Goal: Communication & Community: Answer question/provide support

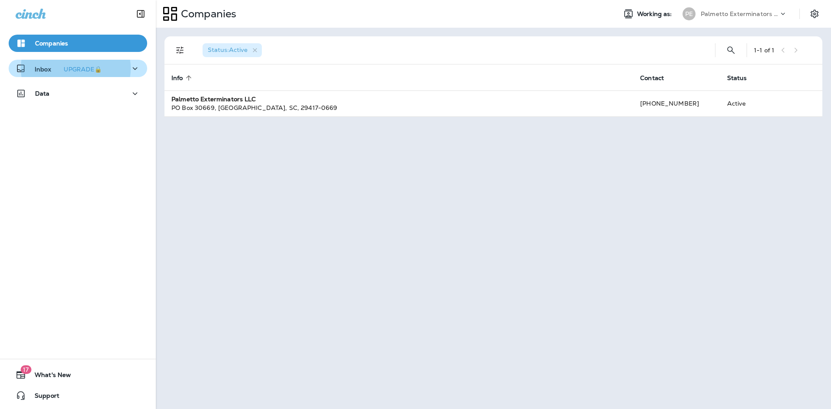
click at [131, 68] on icon "button" at bounding box center [135, 68] width 10 height 11
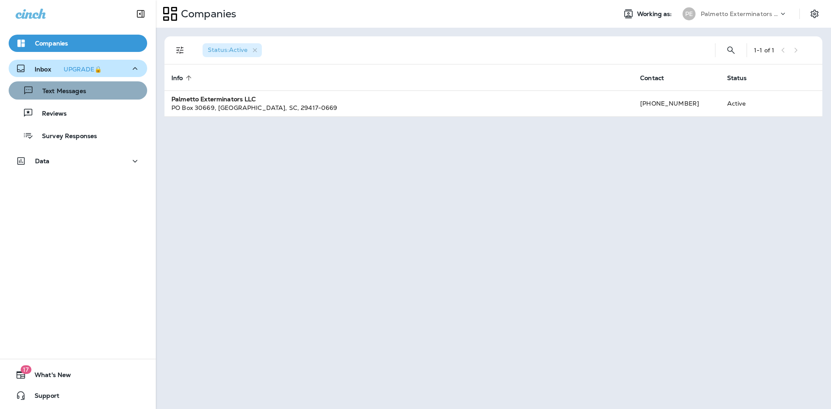
click at [111, 92] on div "Text Messages" at bounding box center [78, 90] width 132 height 13
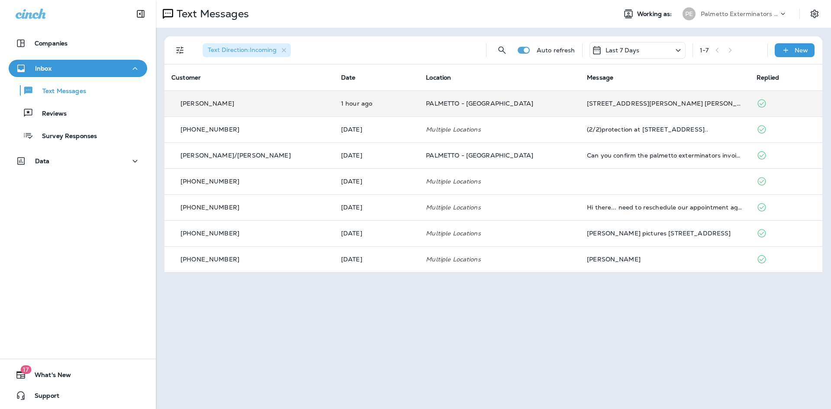
click at [639, 106] on div "[STREET_ADDRESS][PERSON_NAME] [PERSON_NAME]" at bounding box center [665, 103] width 156 height 7
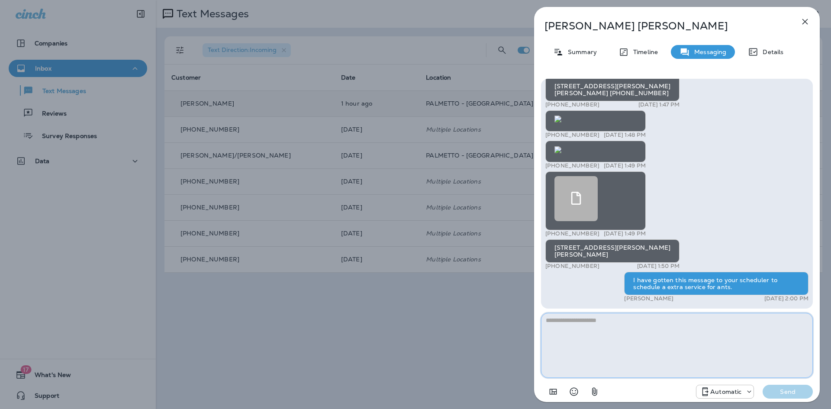
click at [624, 330] on textarea at bounding box center [677, 345] width 272 height 65
type textarea "**********"
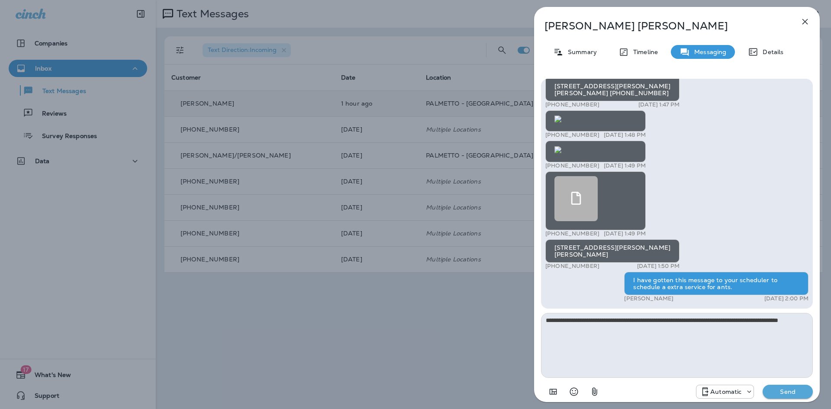
drag, startPoint x: 786, startPoint y: 404, endPoint x: 786, endPoint y: 391, distance: 13.5
click at [786, 395] on div "**********" at bounding box center [677, 240] width 286 height 336
click at [786, 388] on p "Send" at bounding box center [788, 392] width 36 height 8
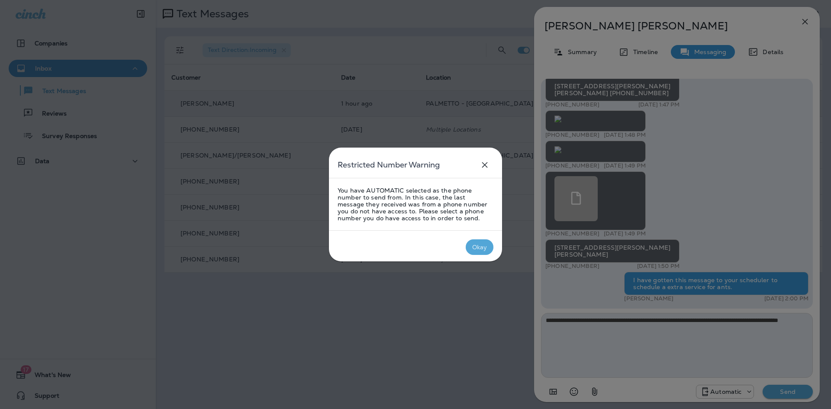
click at [483, 245] on div "Okay" at bounding box center [479, 247] width 15 height 7
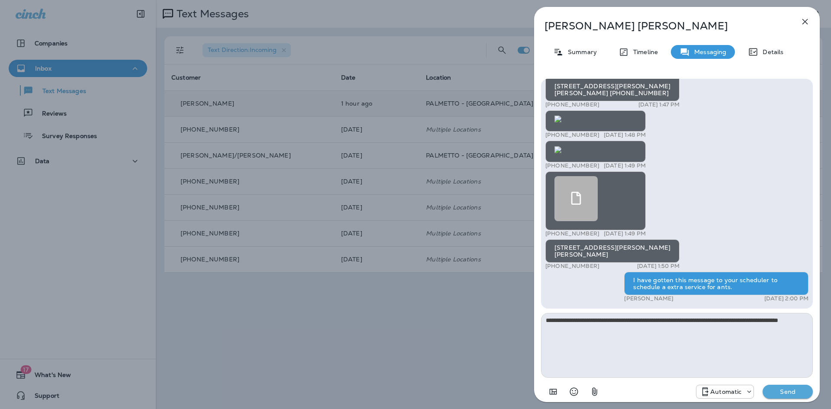
click at [779, 393] on p "Send" at bounding box center [788, 392] width 36 height 8
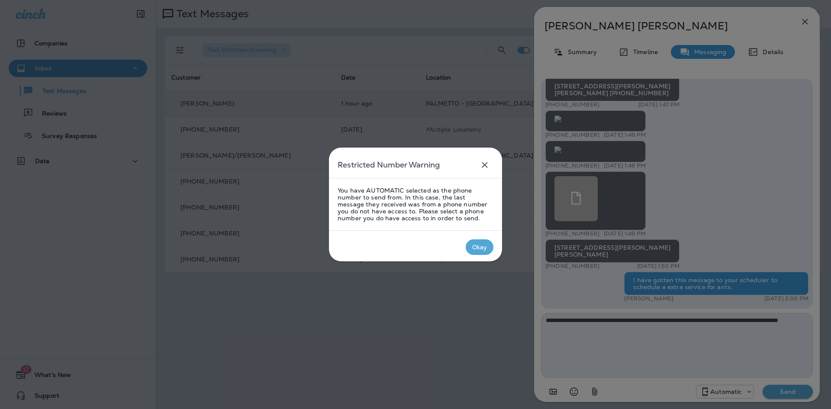
click at [484, 253] on button "Okay" at bounding box center [480, 247] width 28 height 16
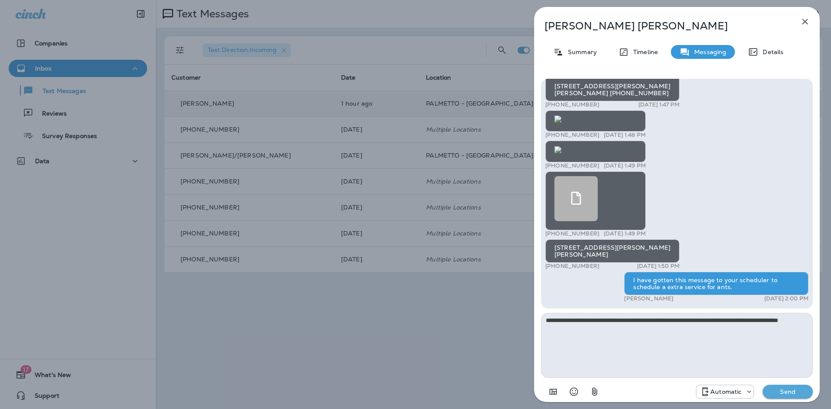
click at [734, 398] on div "Automatic" at bounding box center [725, 392] width 58 height 14
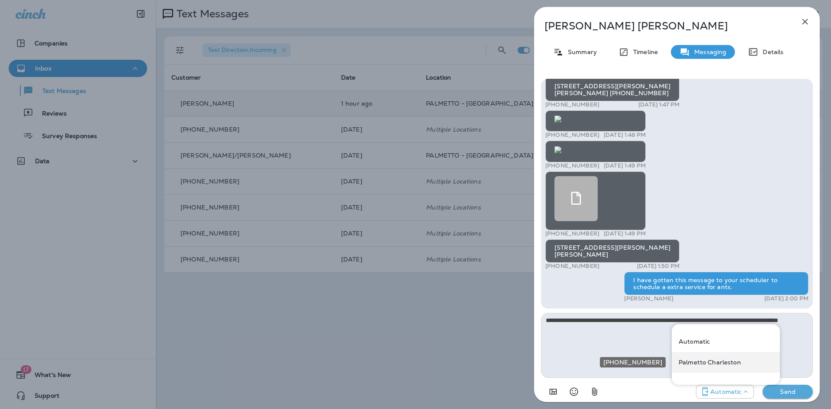
click at [724, 361] on p "Palmetto Charleston" at bounding box center [710, 362] width 62 height 7
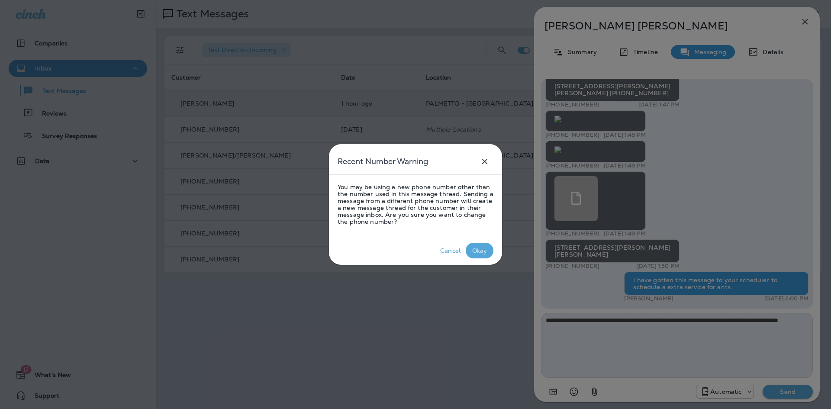
click at [480, 252] on div "Okay" at bounding box center [479, 250] width 15 height 7
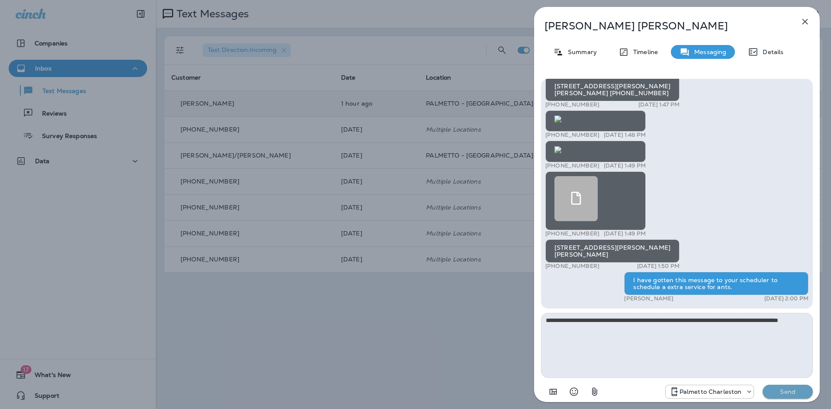
click at [781, 390] on p "Send" at bounding box center [788, 392] width 36 height 8
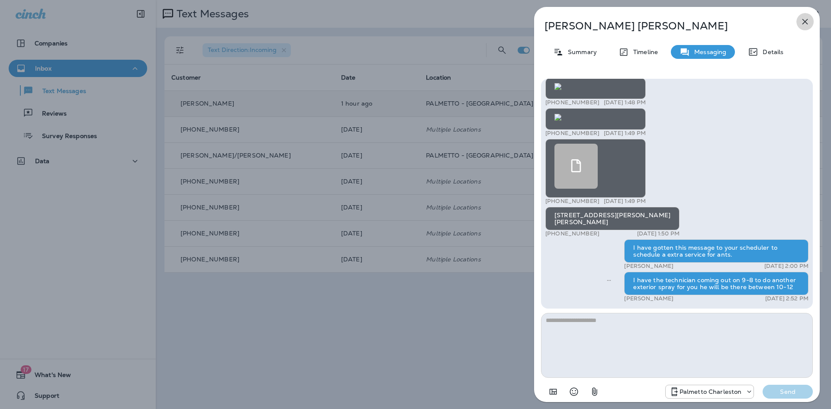
click at [801, 21] on icon "button" at bounding box center [805, 21] width 10 height 10
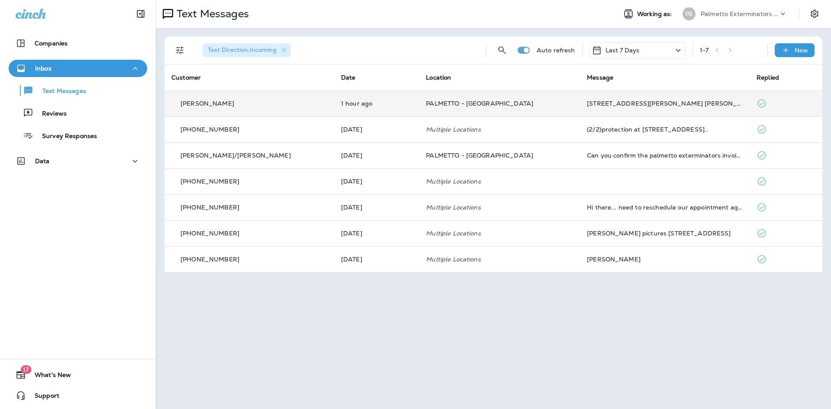
click at [626, 105] on div "[STREET_ADDRESS][PERSON_NAME] [PERSON_NAME]" at bounding box center [665, 103] width 156 height 7
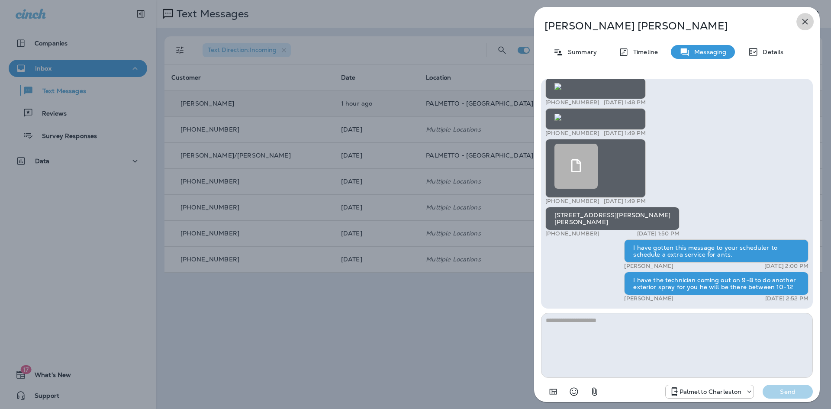
click at [804, 21] on icon "button" at bounding box center [806, 22] width 6 height 6
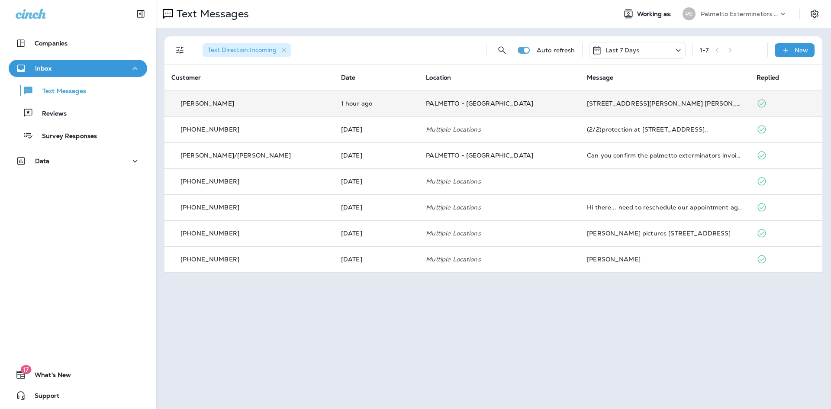
click at [627, 108] on td "[STREET_ADDRESS][PERSON_NAME] [PERSON_NAME]" at bounding box center [665, 104] width 170 height 26
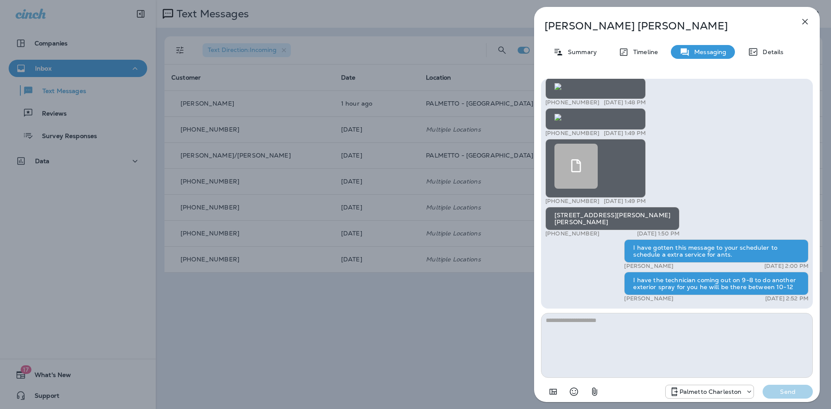
click at [809, 23] on icon "button" at bounding box center [805, 21] width 10 height 10
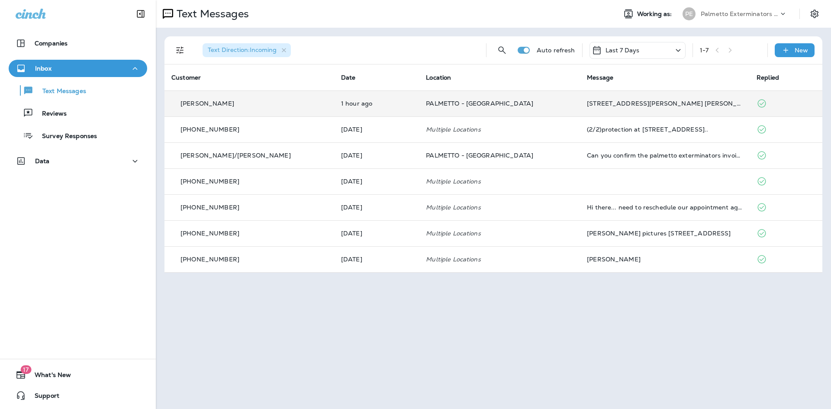
click at [692, 103] on div "[STREET_ADDRESS][PERSON_NAME] [PERSON_NAME]" at bounding box center [665, 103] width 156 height 7
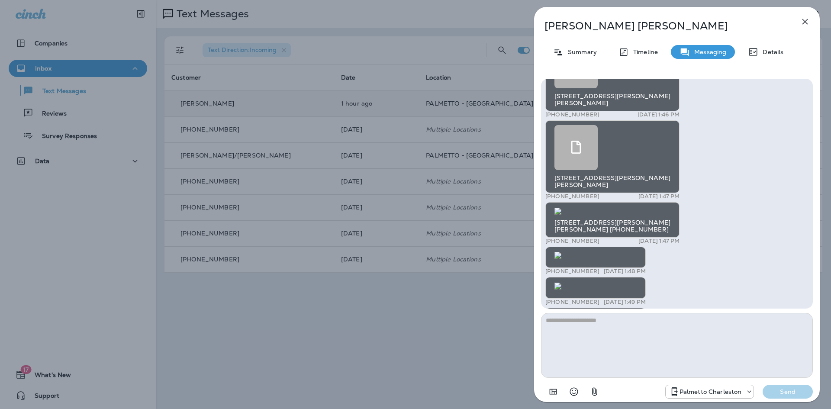
scroll to position [-173, 0]
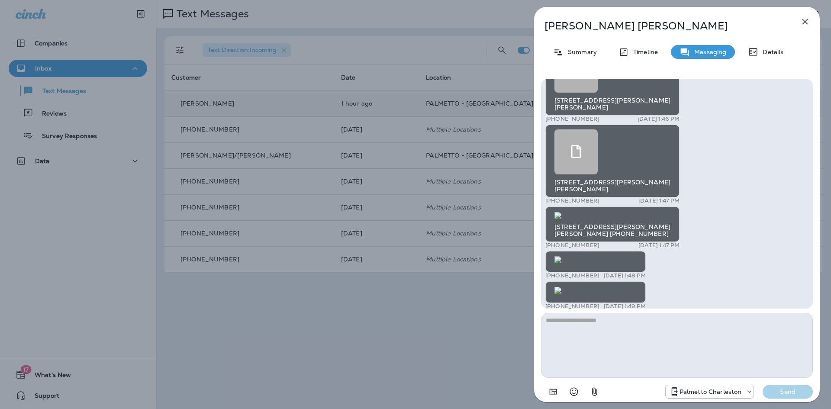
click at [562, 287] on img at bounding box center [558, 290] width 7 height 7
click at [805, 18] on icon "button" at bounding box center [805, 21] width 10 height 10
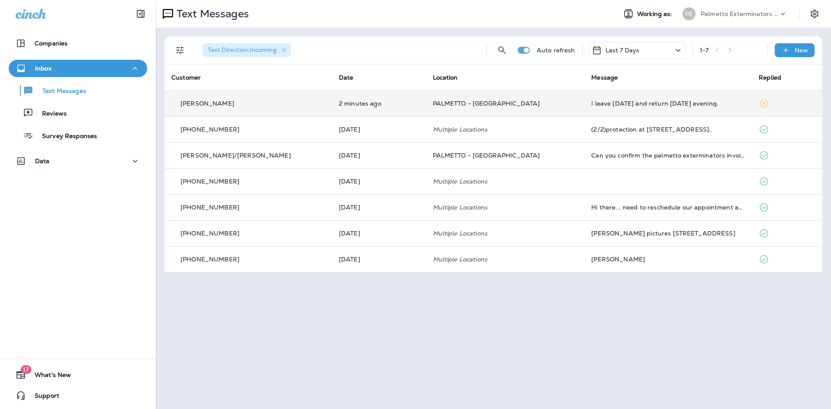
click at [629, 107] on td "I leave [DATE] and return [DATE] evening." at bounding box center [669, 104] width 168 height 26
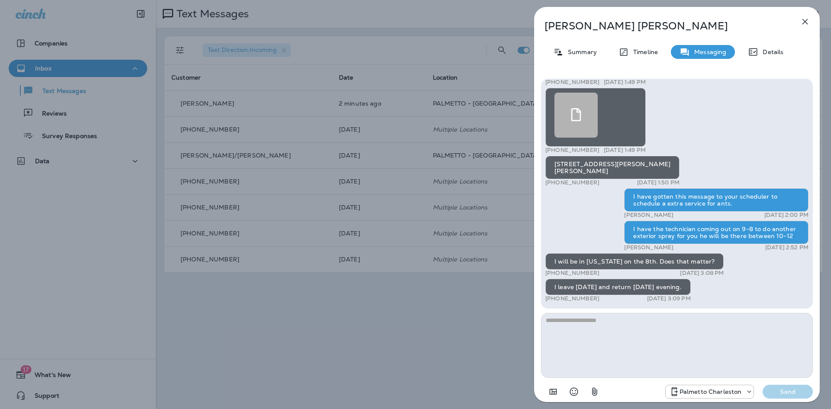
click at [610, 329] on textarea at bounding box center [677, 345] width 272 height 65
type textarea "**********"
click at [789, 393] on p "Send" at bounding box center [788, 392] width 36 height 8
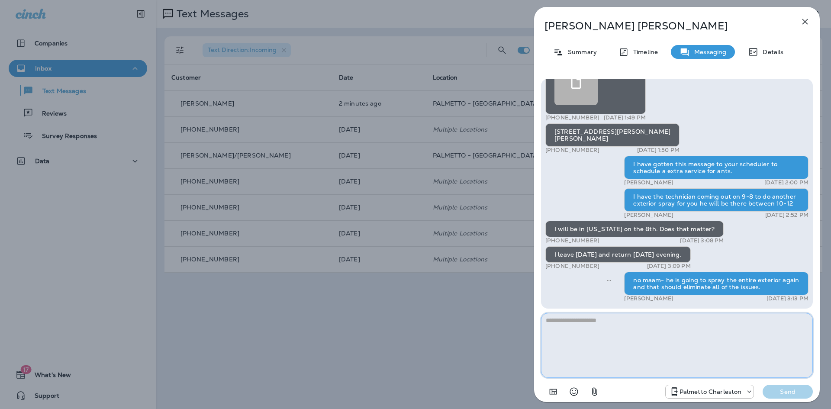
click at [639, 336] on textarea at bounding box center [677, 345] width 272 height 65
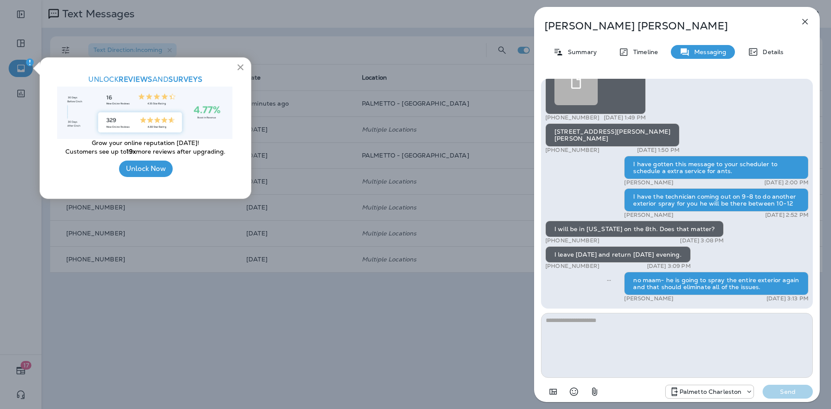
click at [237, 66] on button "×" at bounding box center [240, 67] width 8 height 14
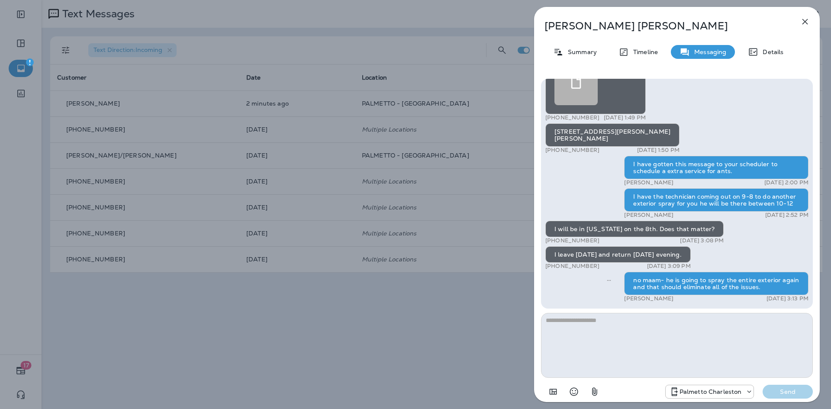
click at [806, 26] on button "button" at bounding box center [805, 21] width 17 height 17
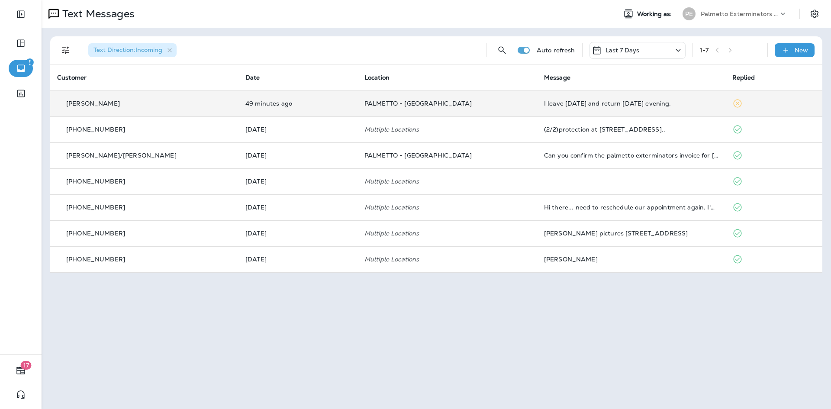
click at [577, 103] on div "I leave [DATE] and return [DATE] evening." at bounding box center [631, 103] width 175 height 7
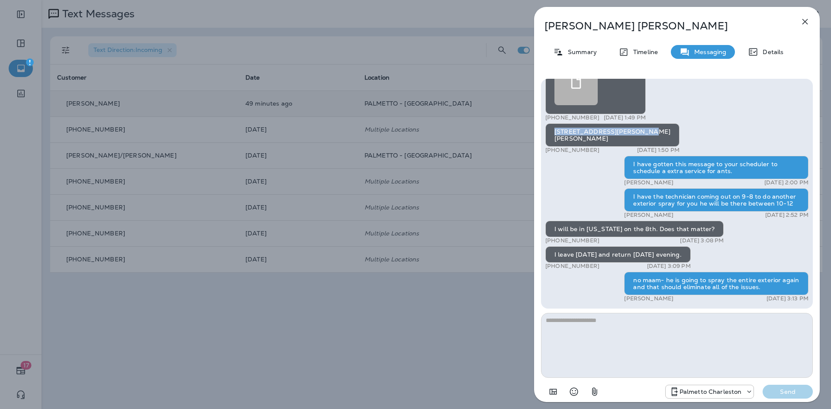
drag, startPoint x: 635, startPoint y: 123, endPoint x: 555, endPoint y: 122, distance: 80.1
click at [555, 123] on div "[STREET_ADDRESS][PERSON_NAME] [PERSON_NAME]" at bounding box center [613, 134] width 134 height 23
copy div "[STREET_ADDRESS][PERSON_NAME]"
